Goal: Information Seeking & Learning: Understand process/instructions

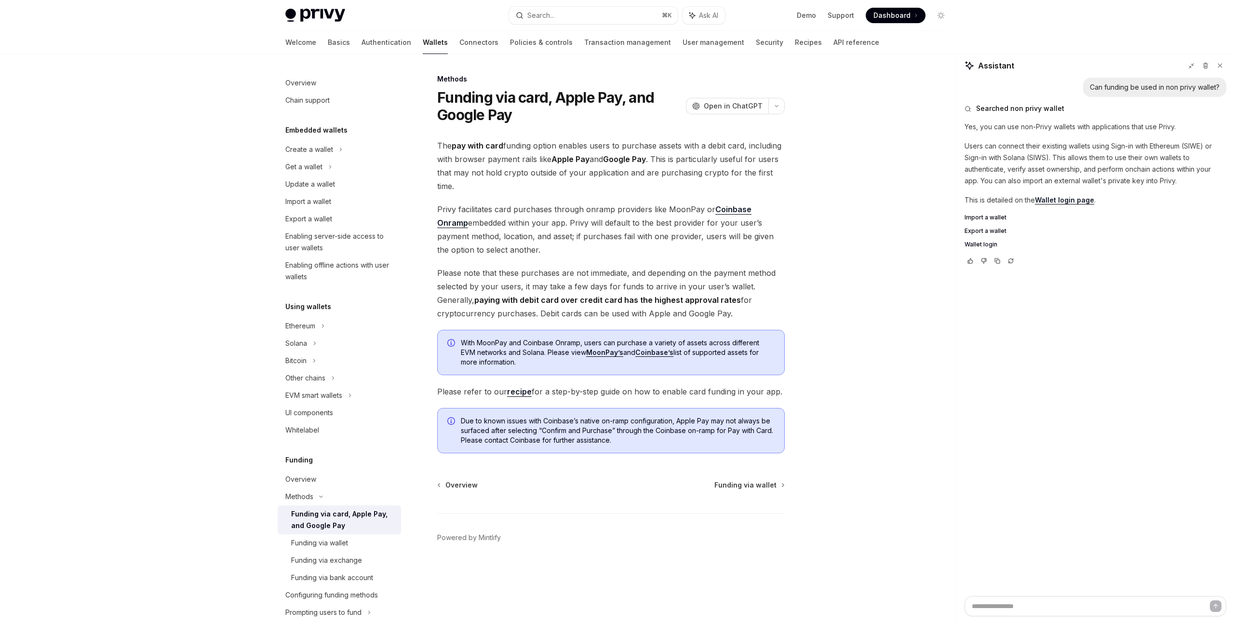
scroll to position [291, 0]
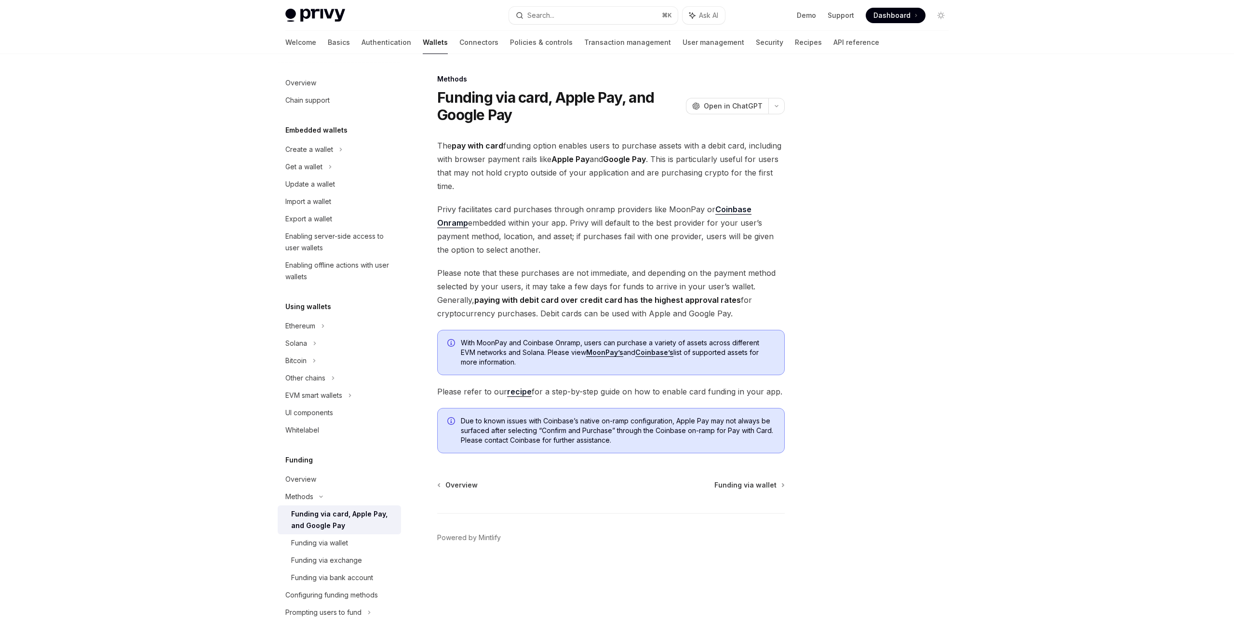
type textarea "*"
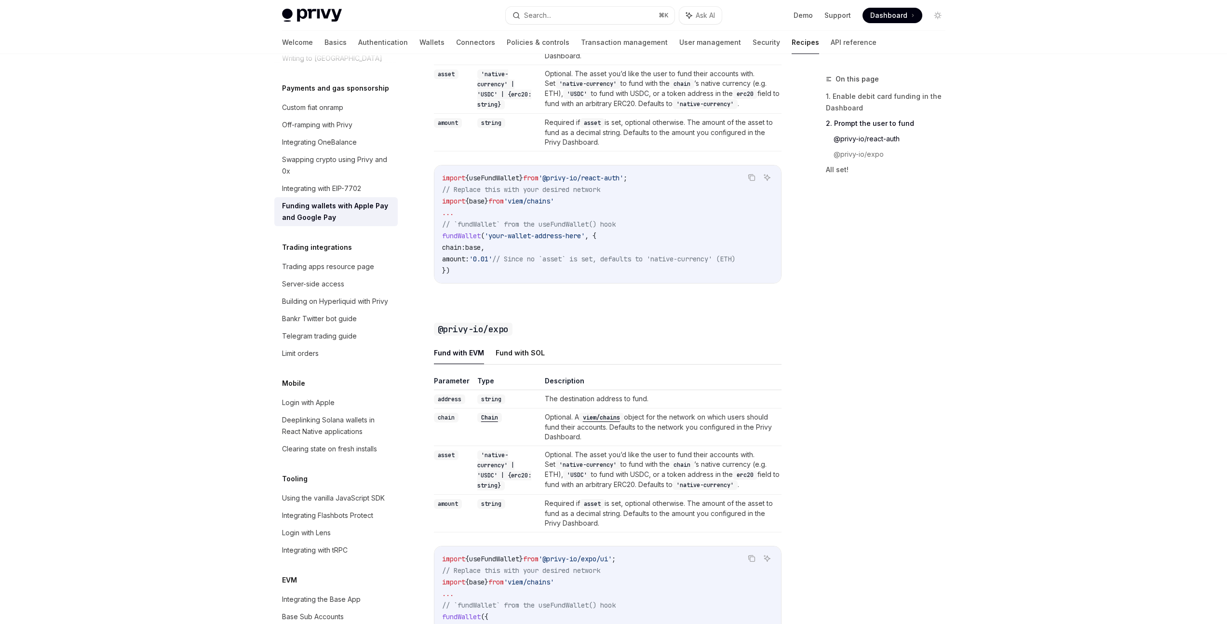
scroll to position [730, 0]
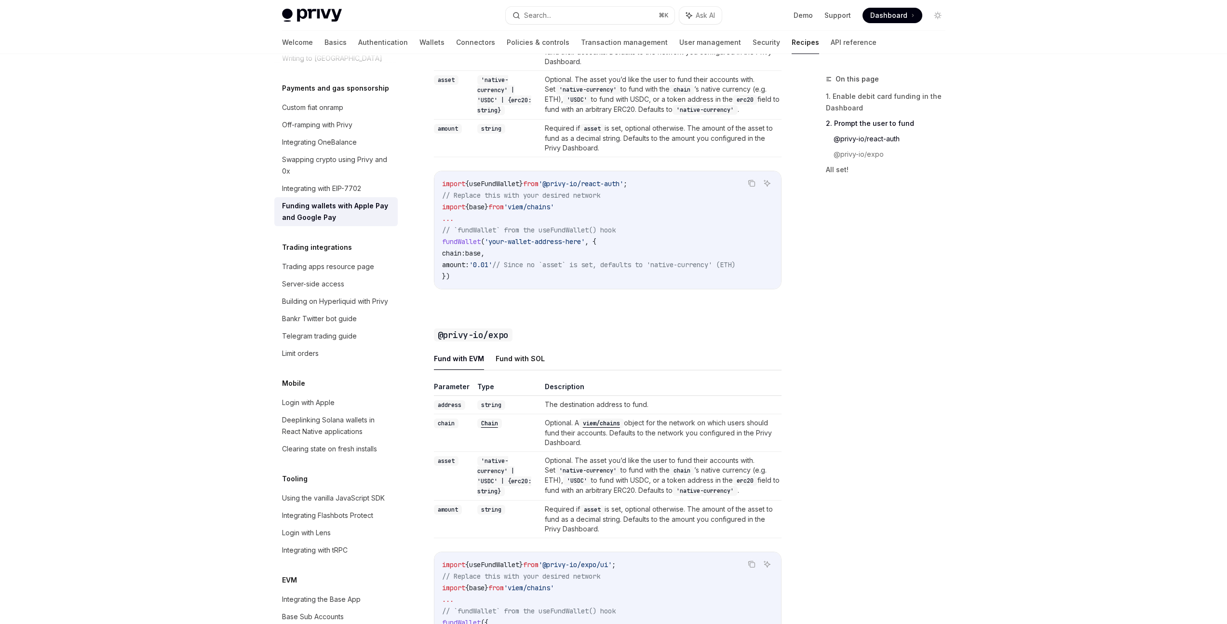
type textarea "*"
